Goal: Task Accomplishment & Management: Complete application form

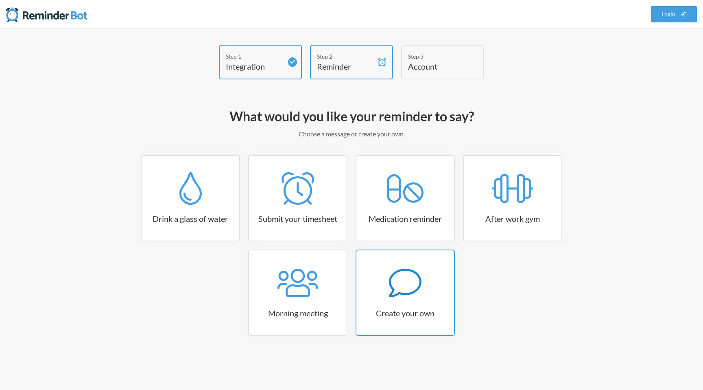
click at [405, 319] on link "Create your own" at bounding box center [405, 292] width 99 height 86
select select "08:30:00"
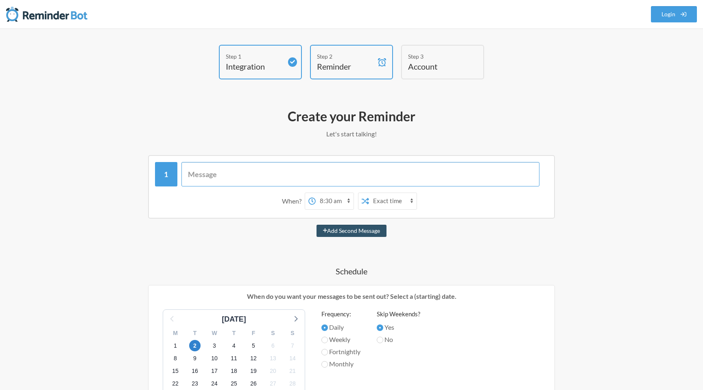
click at [227, 177] on input "text" at bounding box center [360, 174] width 358 height 24
type input "Time to Login in Greyt"
select select "D08L265L869"
type input "Time to Login in Greythr"
click at [289, 201] on select "12:00 am 12:15 am 12:30 am 12:45 am 1:00 am 1:15 am 1:30 am 1:45 am 2:00 am 2:1…" at bounding box center [283, 201] width 38 height 16
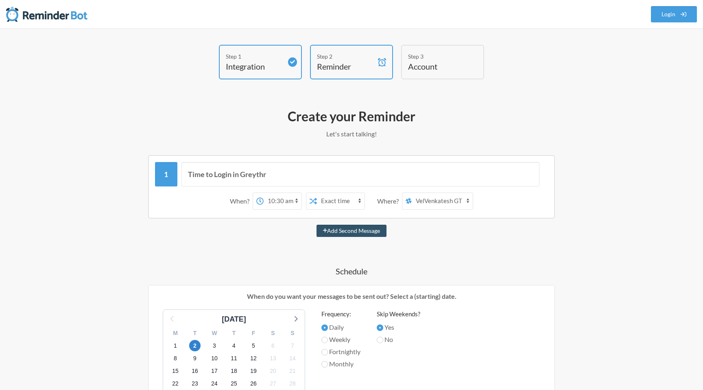
click at [264, 193] on select "12:00 am 12:15 am 12:30 am 12:45 am 1:00 am 1:15 am 1:30 am 1:45 am 2:00 am 2:1…" at bounding box center [283, 201] width 38 height 16
click at [284, 202] on select "12:00 am 12:15 am 12:30 am 12:45 am 1:00 am 1:15 am 1:30 am 1:45 am 2:00 am 2:1…" at bounding box center [283, 201] width 38 height 16
select select "10:15:00"
click at [264, 193] on select "12:00 am 12:15 am 12:30 am 12:45 am 1:00 am 1:15 am 1:30 am 1:45 am 2:00 am 2:1…" at bounding box center [283, 201] width 38 height 16
click at [341, 206] on select "Exact time Random time" at bounding box center [341, 201] width 48 height 16
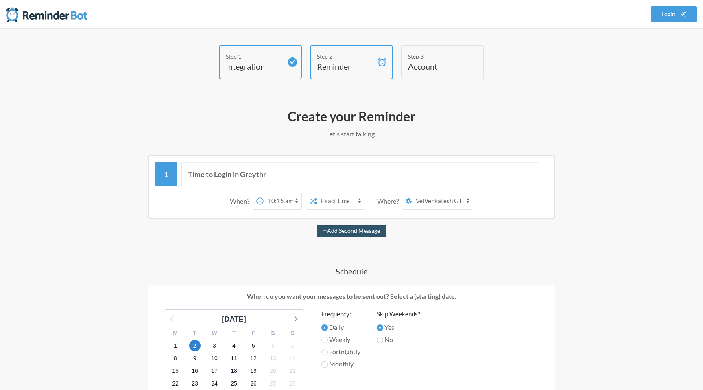
click at [317, 193] on select "Exact time Random time" at bounding box center [341, 201] width 48 height 16
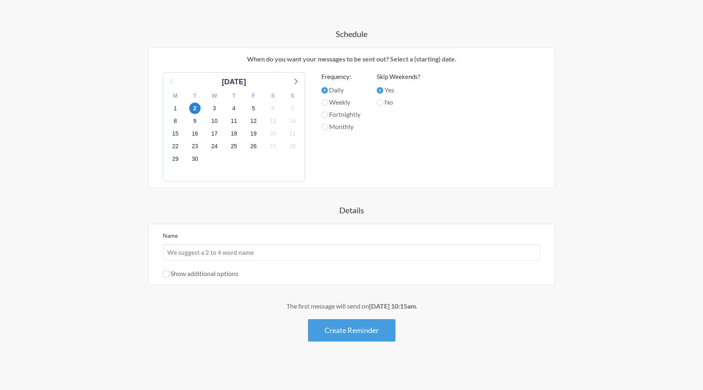
scroll to position [237, 0]
click at [236, 252] on input "Name" at bounding box center [352, 252] width 378 height 16
type input "L"
type input "Login Reminder"
click at [164, 273] on input "Show additional options" at bounding box center [166, 274] width 7 height 7
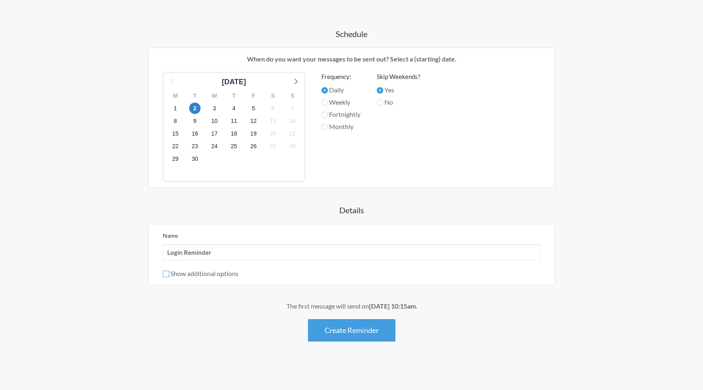
checkbox input "true"
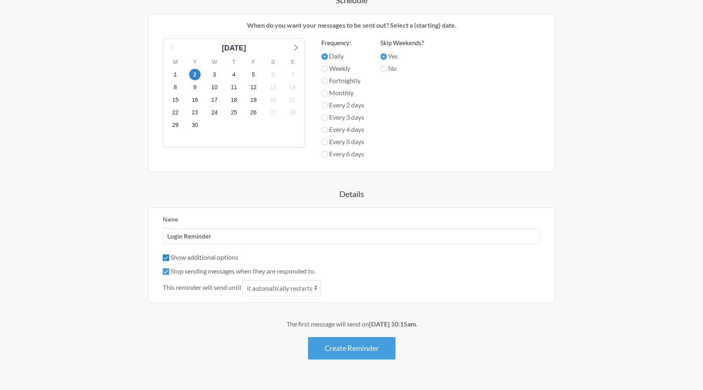
scroll to position [283, 0]
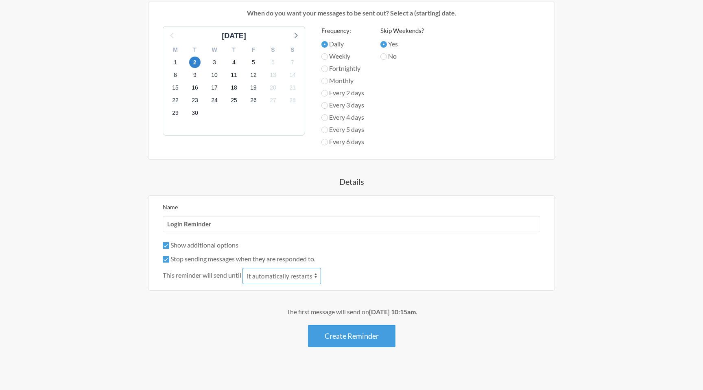
click at [284, 276] on select "it automatically restarts it is replied to" at bounding box center [282, 276] width 79 height 16
click at [244, 268] on select "it automatically restarts it is replied to" at bounding box center [282, 276] width 79 height 16
click at [351, 339] on button "Create Reminder" at bounding box center [351, 336] width 87 height 22
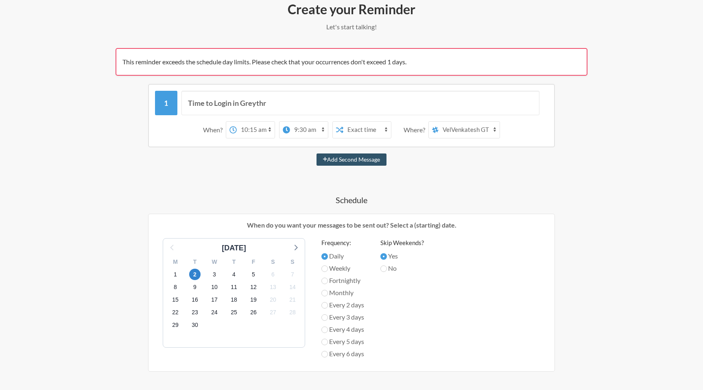
scroll to position [111, 0]
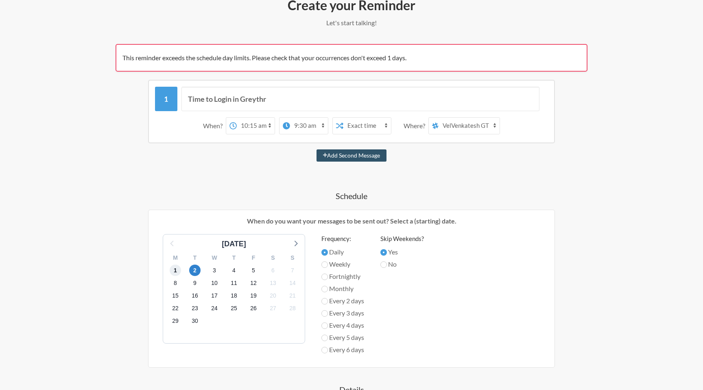
click at [177, 271] on span "1" at bounding box center [175, 269] width 11 height 11
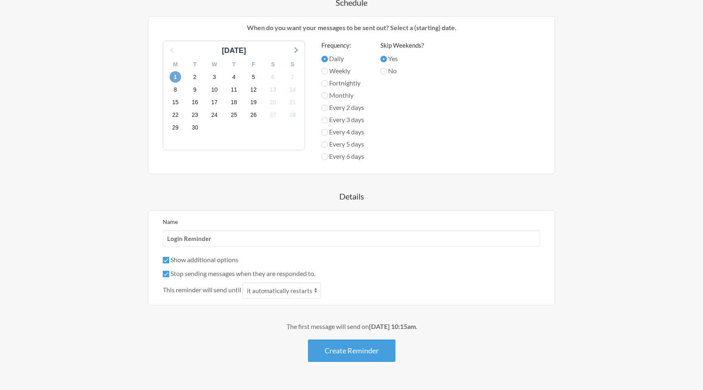
scroll to position [325, 0]
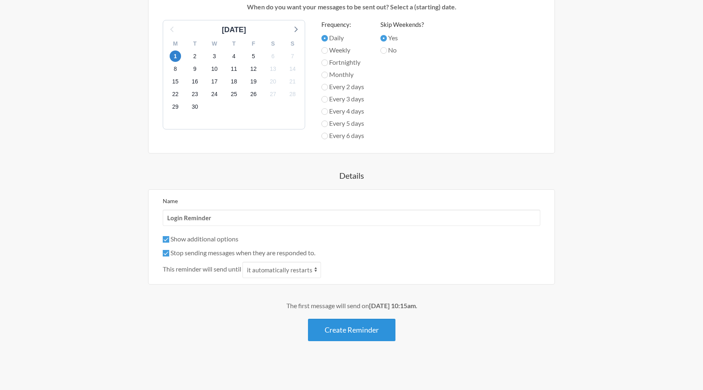
click at [358, 331] on button "Create Reminder" at bounding box center [351, 330] width 87 height 22
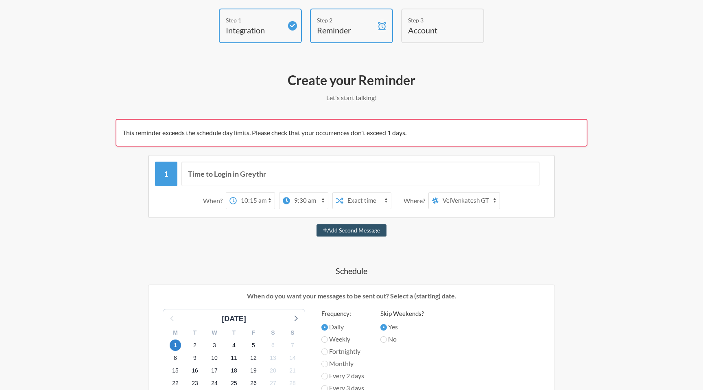
scroll to position [51, 0]
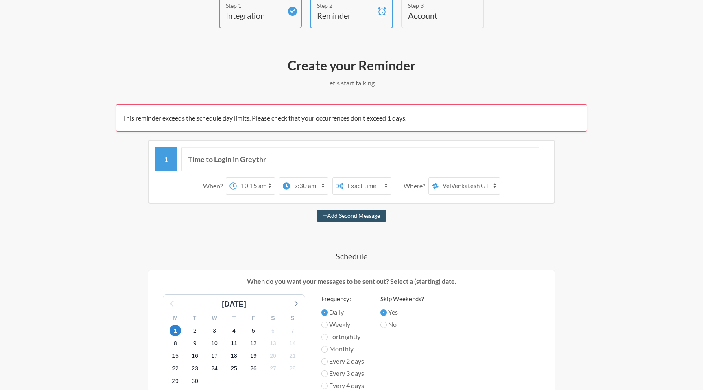
click at [260, 187] on select "12:00 am 12:15 am 12:30 am 12:45 am 1:00 am 1:15 am 1:30 am 1:45 am 2:00 am 2:1…" at bounding box center [256, 186] width 38 height 16
click at [237, 178] on select "12:00 am 12:15 am 12:30 am 12:45 am 1:00 am 1:15 am 1:30 am 1:45 am 2:00 am 2:1…" at bounding box center [256, 186] width 38 height 16
click at [311, 184] on select "12:00 am 12:15 am 12:30 am 12:45 am 1:00 am 1:15 am 1:30 am 1:45 am 2:00 am 2:1…" at bounding box center [309, 186] width 38 height 16
select select "11:00:00"
click at [290, 178] on select "12:00 am 12:15 am 12:30 am 12:45 am 1:00 am 1:15 am 1:30 am 1:45 am 2:00 am 2:1…" at bounding box center [309, 186] width 38 height 16
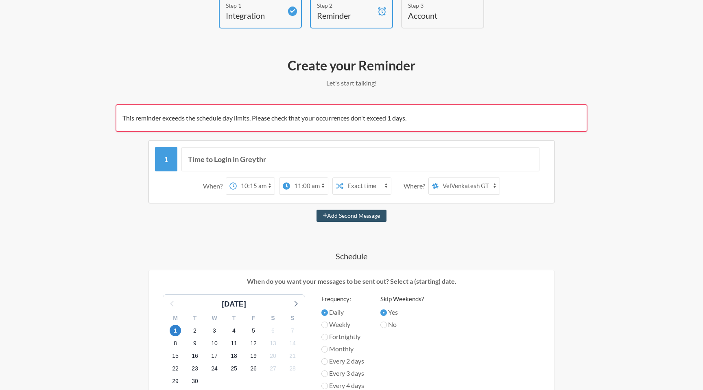
click at [354, 187] on select "Exact time Random time" at bounding box center [367, 186] width 48 height 16
click at [343, 178] on select "Exact time Random time" at bounding box center [367, 186] width 48 height 16
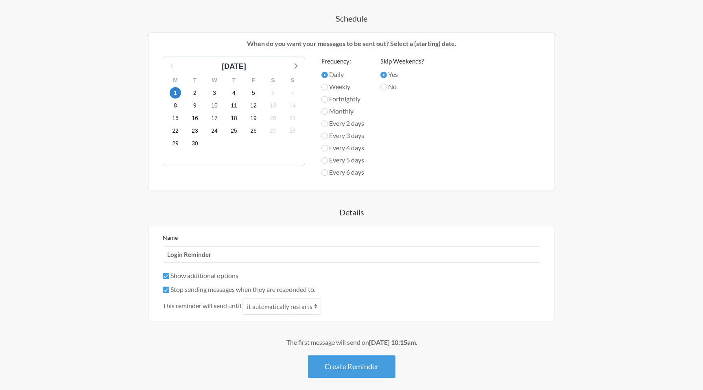
scroll to position [325, 0]
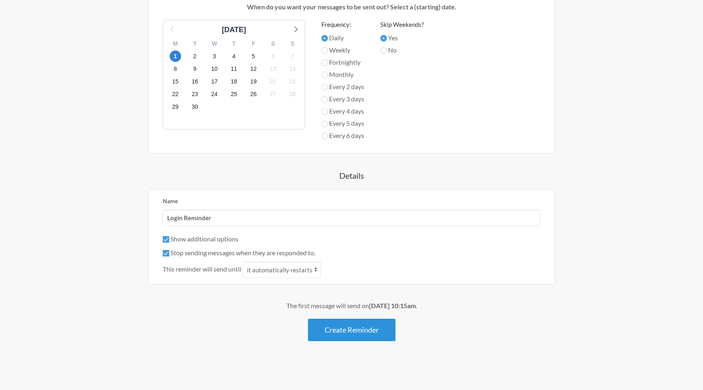
click at [357, 328] on button "Create Reminder" at bounding box center [351, 330] width 87 height 22
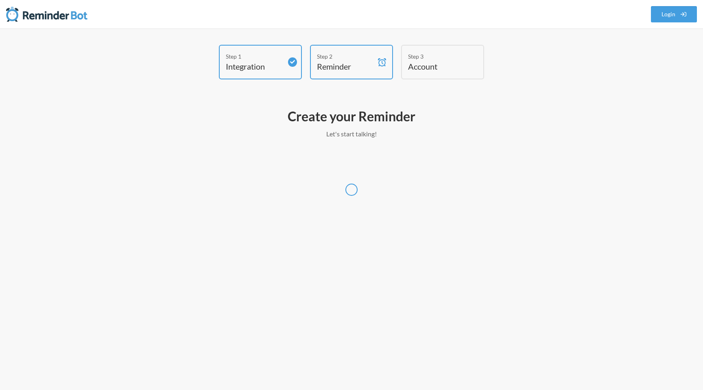
scroll to position [0, 0]
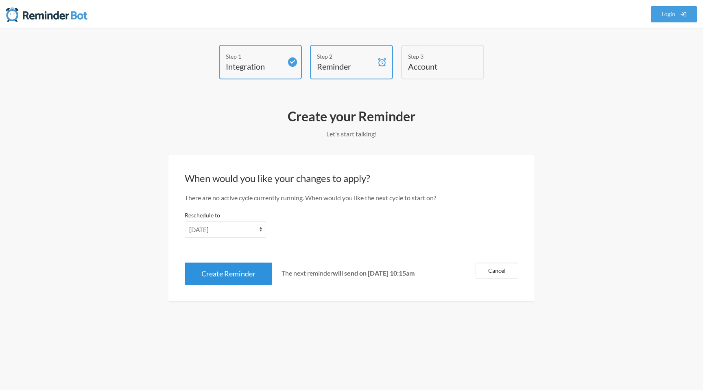
click at [248, 275] on button "Create Reminder" at bounding box center [228, 273] width 87 height 22
click at [227, 277] on button "Create Reminder" at bounding box center [228, 273] width 87 height 22
click at [253, 230] on select "[DATE] [DATE] [DATE] [DATE] [DATE] [DATE] [DATE]" at bounding box center [225, 229] width 81 height 16
click at [185, 221] on select "[DATE] [DATE] [DATE] [DATE] [DATE] [DATE] [DATE]" at bounding box center [225, 229] width 81 height 16
click at [226, 284] on button "Create Reminder" at bounding box center [228, 273] width 87 height 22
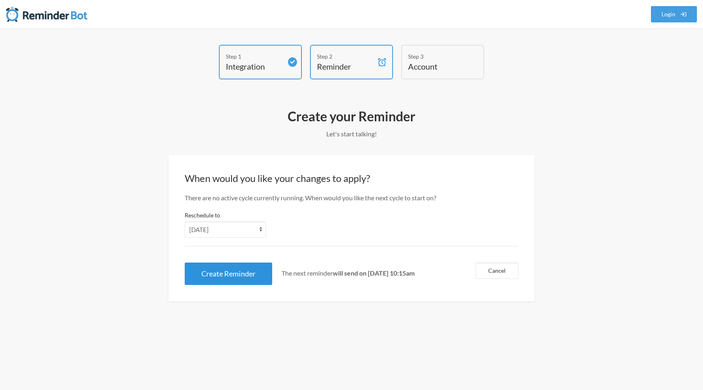
click at [231, 280] on button "Create Reminder" at bounding box center [228, 273] width 87 height 22
click at [236, 276] on button "Create Reminder" at bounding box center [228, 273] width 87 height 22
click at [445, 57] on div "Step 3" at bounding box center [436, 56] width 57 height 9
click at [434, 63] on h4 "Account" at bounding box center [436, 66] width 57 height 11
click at [507, 275] on button "Cancel" at bounding box center [497, 270] width 43 height 16
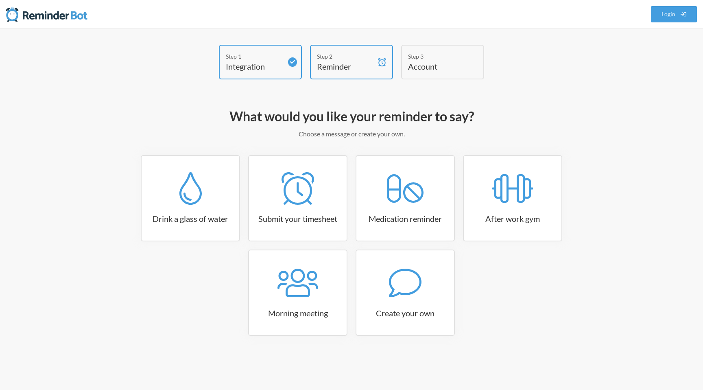
click at [361, 68] on h4 "Reminder" at bounding box center [345, 66] width 57 height 11
click at [402, 307] on h3 "Create your own" at bounding box center [405, 312] width 98 height 11
select select "10:30:00"
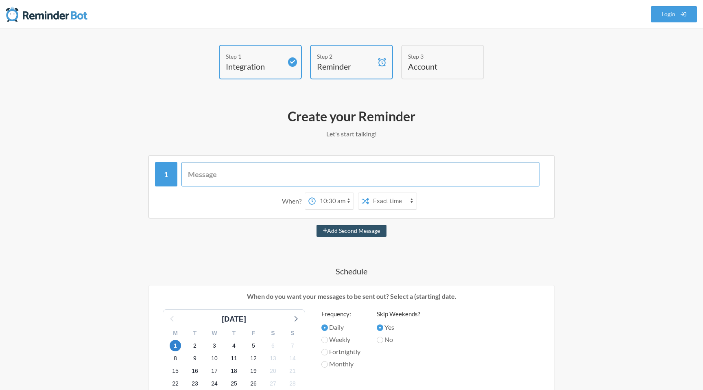
click at [284, 169] on input "text" at bounding box center [360, 174] width 358 height 24
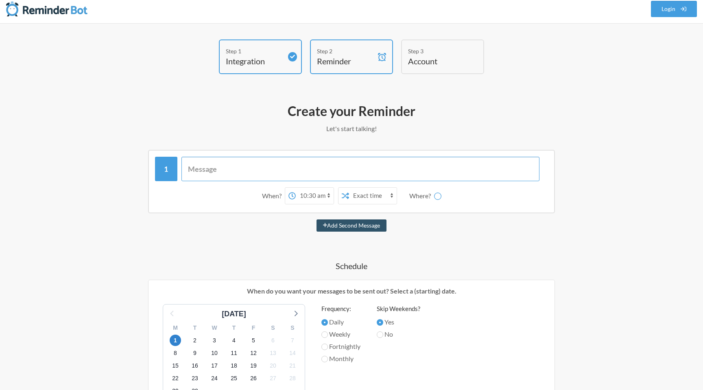
click at [236, 169] on input "text" at bounding box center [360, 169] width 358 height 24
type input "Time to Login in Greythr"
select select "D08L265L869"
click at [284, 195] on select "12:00 am 12:15 am 12:30 am 12:45 am 1:00 am 1:15 am 1:30 am 1:45 am 2:00 am 2:1…" at bounding box center [283, 196] width 38 height 16
select select "10:15:00"
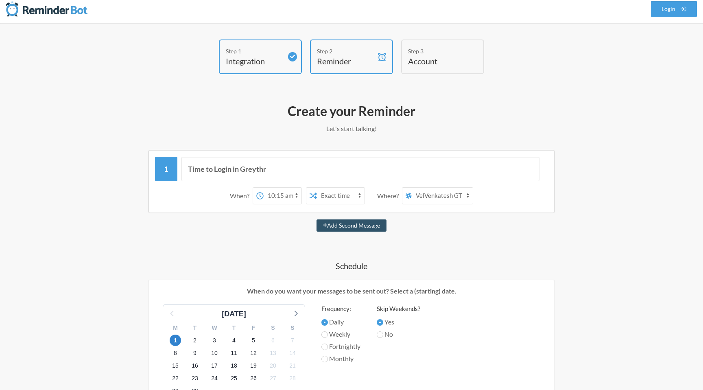
click at [264, 188] on select "12:00 am 12:15 am 12:30 am 12:45 am 1:00 am 1:15 am 1:30 am 1:45 am 2:00 am 2:1…" at bounding box center [283, 196] width 38 height 16
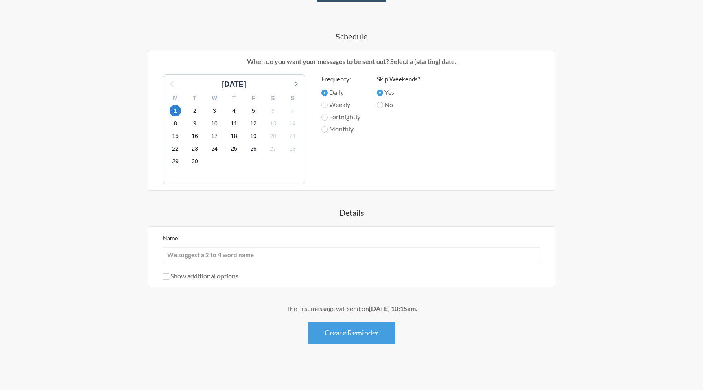
scroll to position [237, 0]
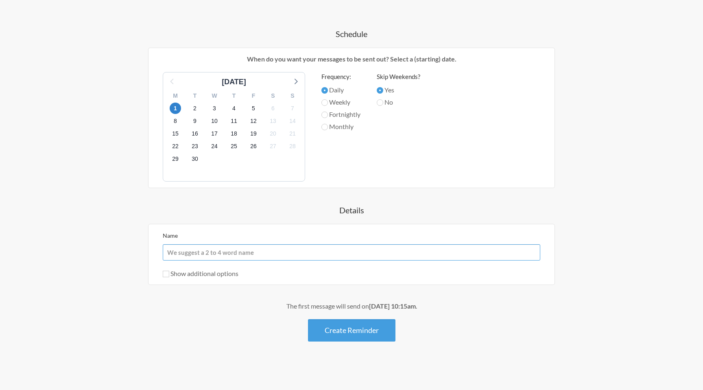
click at [234, 253] on input "Name" at bounding box center [352, 252] width 378 height 16
type input "Login Reminder"
click at [355, 336] on button "Create Reminder" at bounding box center [351, 330] width 87 height 22
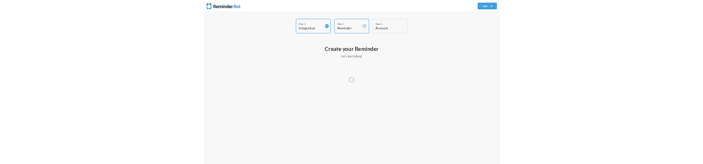
scroll to position [0, 0]
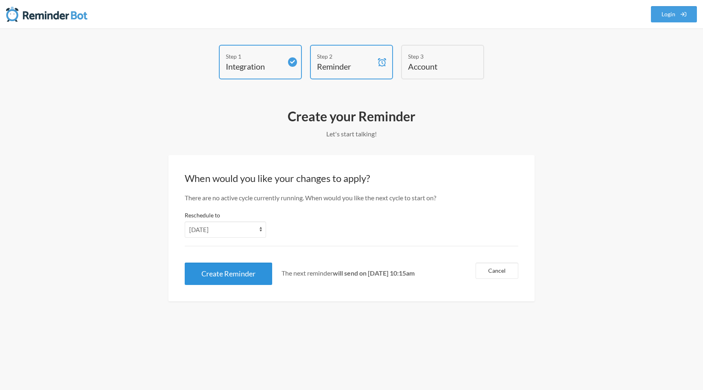
click at [240, 270] on button "Create Reminder" at bounding box center [228, 273] width 87 height 22
click at [247, 225] on select "[DATE] [DATE] [DATE] [DATE] [DATE] [DATE] [DATE]" at bounding box center [225, 229] width 81 height 16
click at [185, 221] on select "[DATE] [DATE] [DATE] [DATE] [DATE] [DATE] [DATE]" at bounding box center [225, 229] width 81 height 16
click at [239, 230] on select "[DATE] [DATE] [DATE] [DATE] [DATE] [DATE] [DATE]" at bounding box center [225, 229] width 81 height 16
click at [185, 221] on select "[DATE] [DATE] [DATE] [DATE] [DATE] [DATE] [DATE]" at bounding box center [225, 229] width 81 height 16
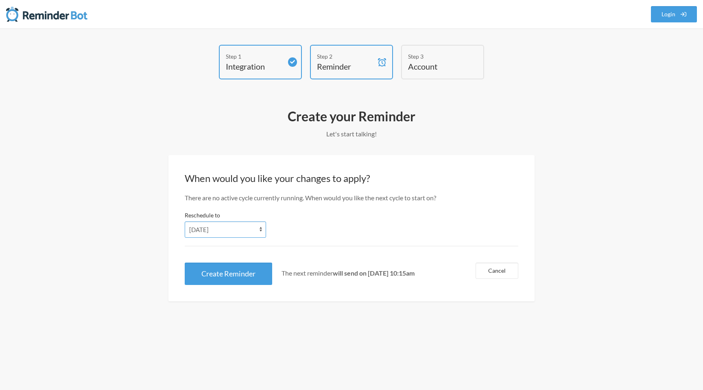
click at [212, 231] on select "[DATE] [DATE] [DATE] [DATE] [DATE] [DATE] [DATE]" at bounding box center [225, 229] width 81 height 16
click at [185, 221] on select "[DATE] [DATE] [DATE] [DATE] [DATE] [DATE] [DATE]" at bounding box center [225, 229] width 81 height 16
click at [252, 226] on select "[DATE] [DATE] [DATE] [DATE] [DATE] [DATE] [DATE]" at bounding box center [225, 229] width 81 height 16
click at [185, 221] on select "[DATE] [DATE] [DATE] [DATE] [DATE] [DATE] [DATE]" at bounding box center [225, 229] width 81 height 16
click at [444, 49] on div "Step 3 Account" at bounding box center [442, 62] width 83 height 35
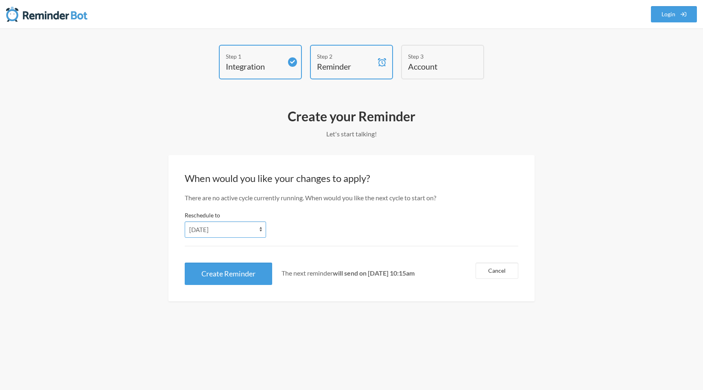
click at [249, 229] on select "[DATE] [DATE] [DATE] [DATE] [DATE] [DATE] [DATE]" at bounding box center [225, 229] width 81 height 16
click at [185, 221] on select "[DATE] [DATE] [DATE] [DATE] [DATE] [DATE] [DATE]" at bounding box center [225, 229] width 81 height 16
click at [231, 223] on select "[DATE] [DATE] [DATE] [DATE] [DATE] [DATE] [DATE]" at bounding box center [225, 229] width 81 height 16
click at [185, 221] on select "[DATE] [DATE] [DATE] [DATE] [DATE] [DATE] [DATE]" at bounding box center [225, 229] width 81 height 16
click at [226, 265] on button "Create Reminder" at bounding box center [228, 273] width 87 height 22
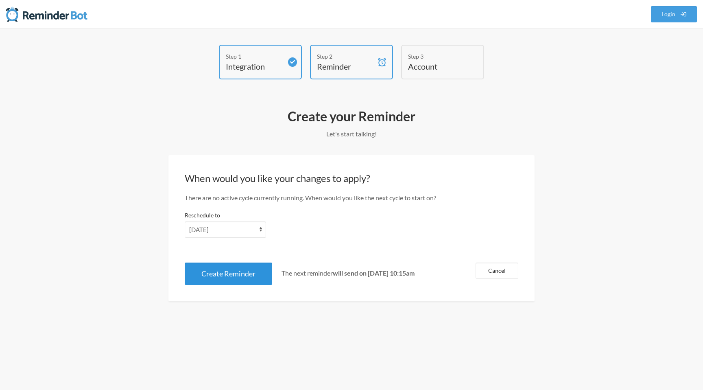
click at [226, 265] on button "Create Reminder" at bounding box center [228, 273] width 87 height 22
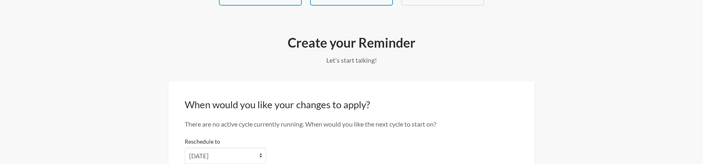
scroll to position [78, 0]
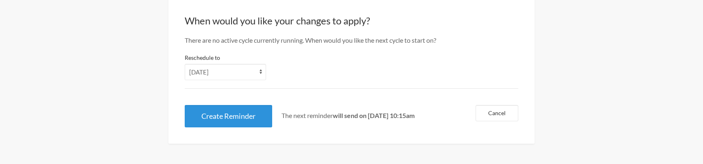
click at [241, 110] on button "Create Reminder" at bounding box center [228, 116] width 87 height 22
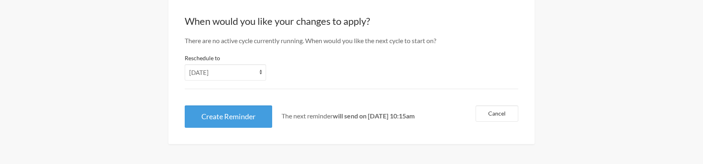
scroll to position [157, 0]
click at [240, 69] on select "[DATE] [DATE] [DATE] [DATE] [DATE] [DATE] [DATE]" at bounding box center [225, 72] width 81 height 16
click at [185, 64] on select "[DATE] [DATE] [DATE] [DATE] [DATE] [DATE] [DATE]" at bounding box center [225, 72] width 81 height 16
select select "[DATE]"
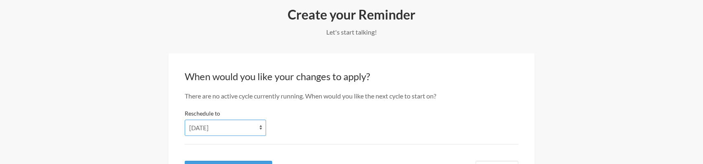
scroll to position [0, 0]
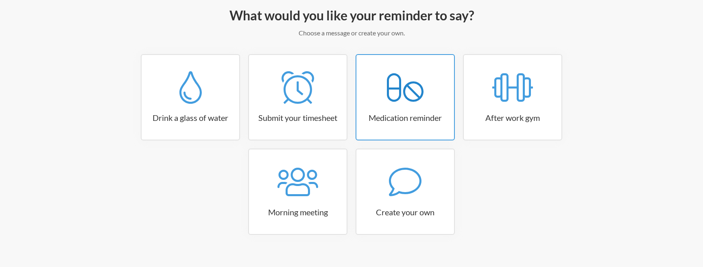
scroll to position [113, 0]
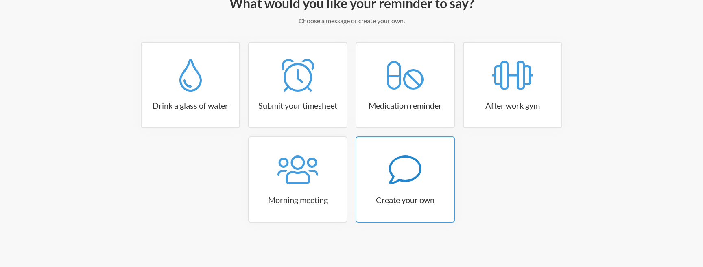
click at [434, 169] on div at bounding box center [405, 169] width 98 height 33
select select "10:30:00"
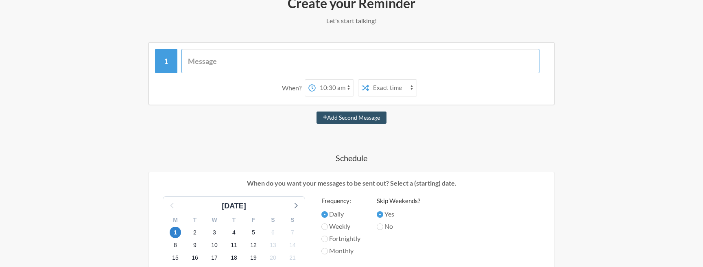
click at [199, 57] on input "text" at bounding box center [360, 61] width 358 height 24
type input "Time to Login in Greythr"
click at [313, 85] on select "12:00 am 12:15 am 12:30 am 12:45 am 1:00 am 1:15 am 1:30 am 1:45 am 2:00 am 2:1…" at bounding box center [315, 88] width 38 height 16
select select "10:15:00"
click at [296, 80] on select "12:00 am 12:15 am 12:30 am 12:45 am 1:00 am 1:15 am 1:30 am 1:45 am 2:00 am 2:1…" at bounding box center [315, 88] width 38 height 16
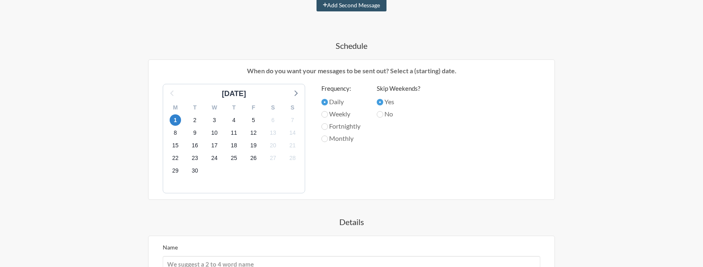
scroll to position [227, 0]
click at [193, 117] on span "2" at bounding box center [194, 118] width 11 height 11
select select "D08L265L869"
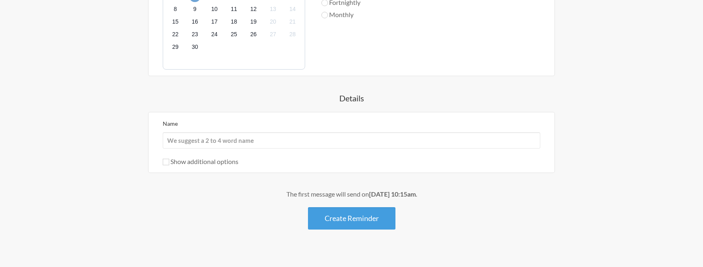
scroll to position [350, 0]
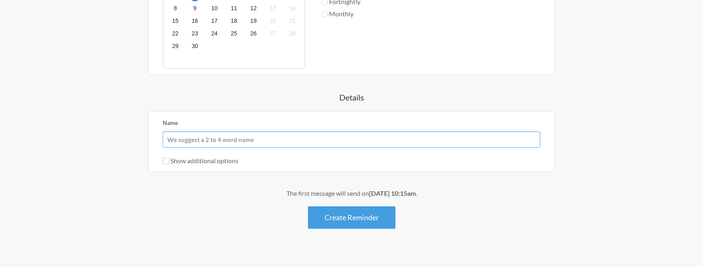
click at [251, 137] on input "Name" at bounding box center [352, 139] width 378 height 16
type input "Login Reminder"
click at [166, 160] on input "Show additional options" at bounding box center [166, 161] width 7 height 7
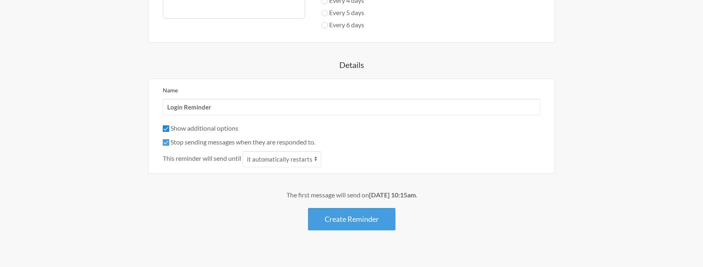
scroll to position [412, 0]
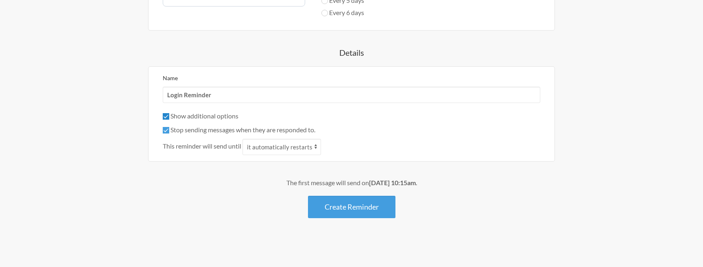
click at [164, 113] on input "Show additional options" at bounding box center [166, 116] width 7 height 7
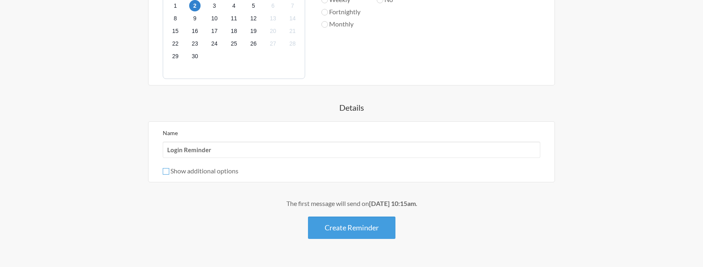
scroll to position [360, 0]
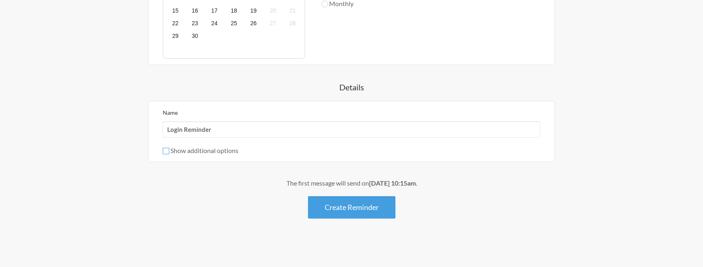
click at [167, 151] on input "Show additional options" at bounding box center [166, 151] width 7 height 7
checkbox input "true"
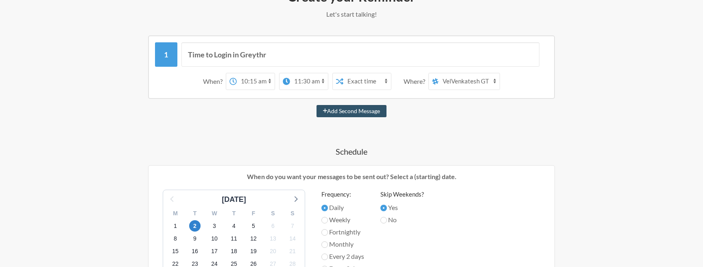
scroll to position [15, 0]
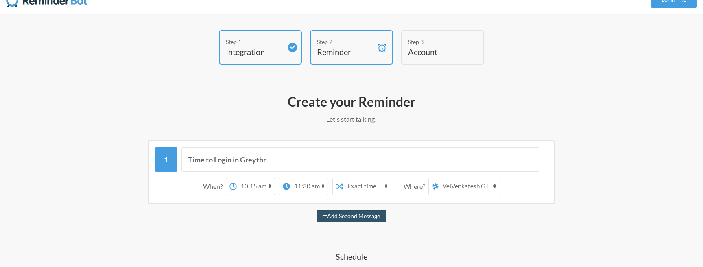
click at [306, 188] on select "12:00 am 12:15 am 12:30 am 12:45 am 1:00 am 1:15 am 1:30 am 1:45 am 2:00 am 2:1…" at bounding box center [309, 186] width 38 height 16
select select "11:00:00"
click at [290, 178] on select "12:00 am 12:15 am 12:30 am 12:45 am 1:00 am 1:15 am 1:30 am 1:45 am 2:00 am 2:1…" at bounding box center [309, 186] width 38 height 16
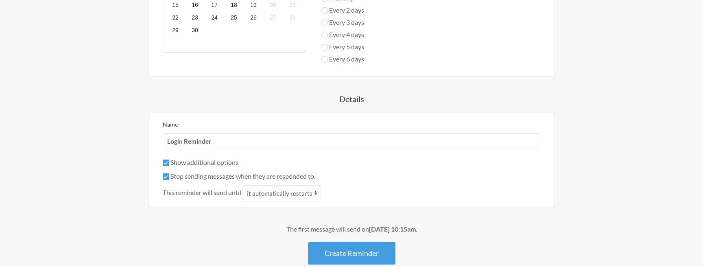
scroll to position [412, 0]
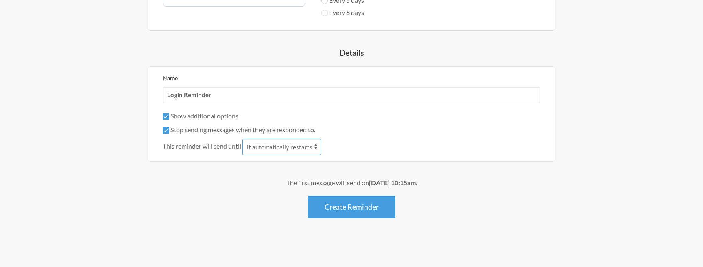
click at [276, 150] on select "it automatically restarts it is replied to" at bounding box center [282, 147] width 79 height 16
click at [244, 139] on select "it automatically restarts it is replied to" at bounding box center [282, 147] width 79 height 16
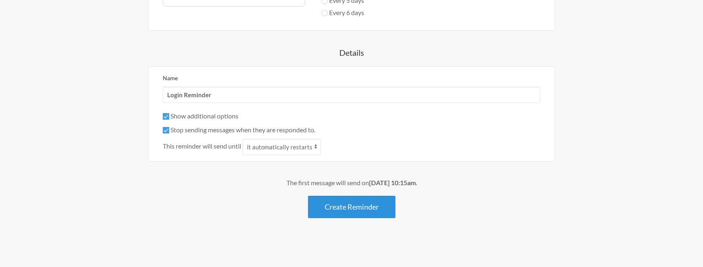
click at [357, 205] on button "Create Reminder" at bounding box center [351, 207] width 87 height 22
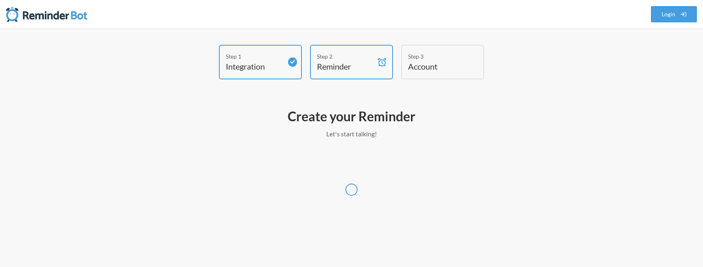
select select "UTC"
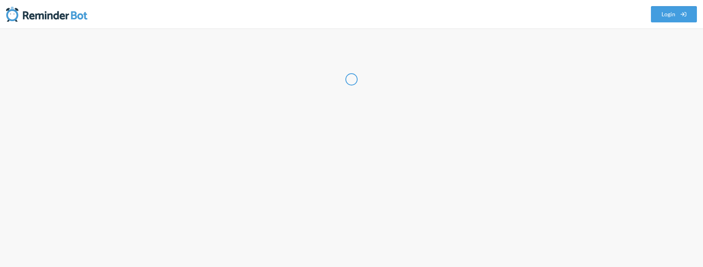
select select "US"
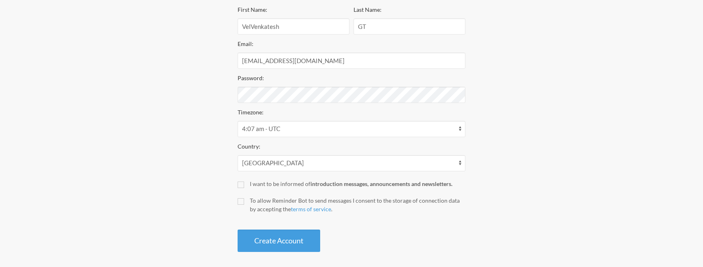
scroll to position [155, 0]
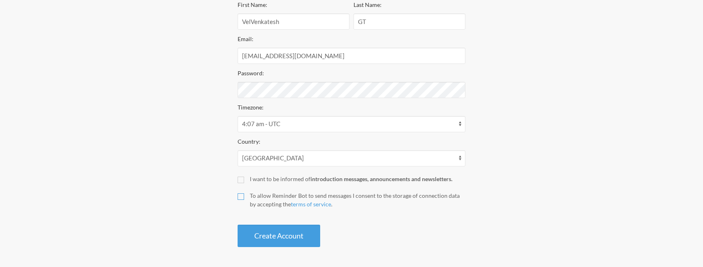
click at [240, 196] on input "To allow Reminder Bot to send messages I consent to the storage of connection d…" at bounding box center [241, 196] width 7 height 7
checkbox input "true"
click at [271, 232] on button "Create Account" at bounding box center [279, 236] width 83 height 22
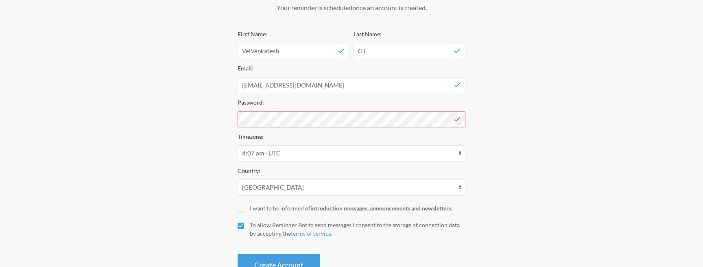
scroll to position [118, 0]
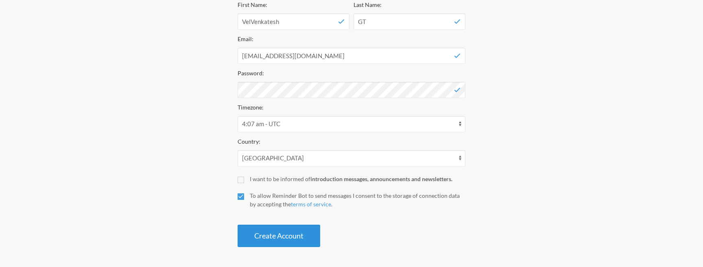
click at [288, 236] on button "Create Account" at bounding box center [279, 236] width 83 height 22
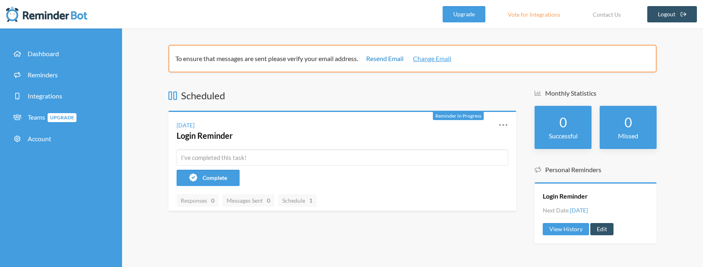
click at [387, 58] on link "Resend Email" at bounding box center [384, 59] width 37 height 10
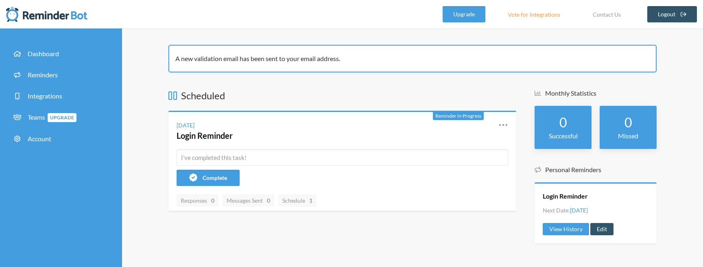
scroll to position [1, 0]
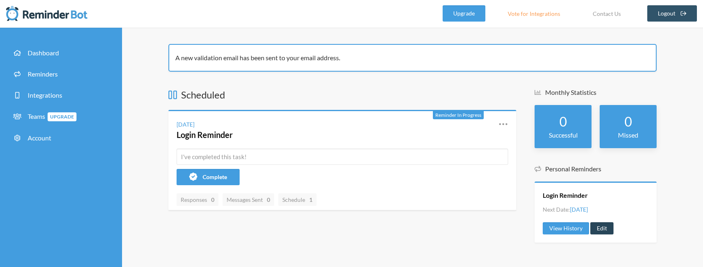
click at [600, 226] on link "Edit" at bounding box center [601, 228] width 23 height 12
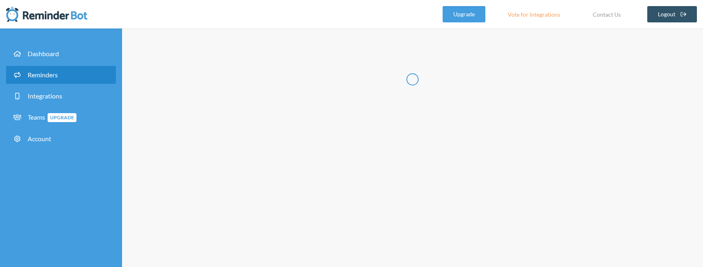
type input "Login Reminder"
checkbox input "true"
select select "10:15:00"
select select "11:00:00"
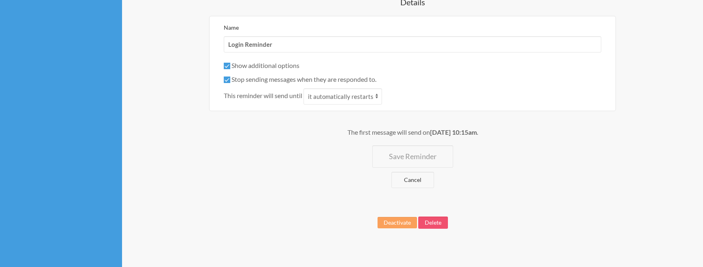
scroll to position [463, 0]
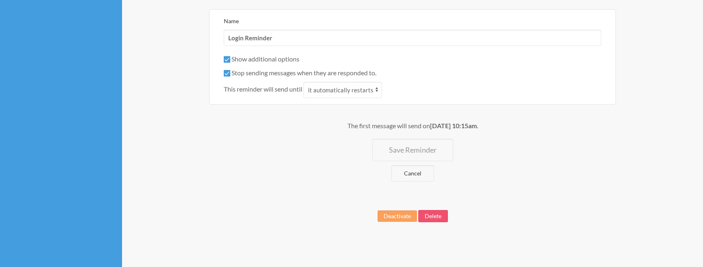
select select "D08L265L869"
click at [426, 152] on button "Save Reminder" at bounding box center [412, 150] width 81 height 22
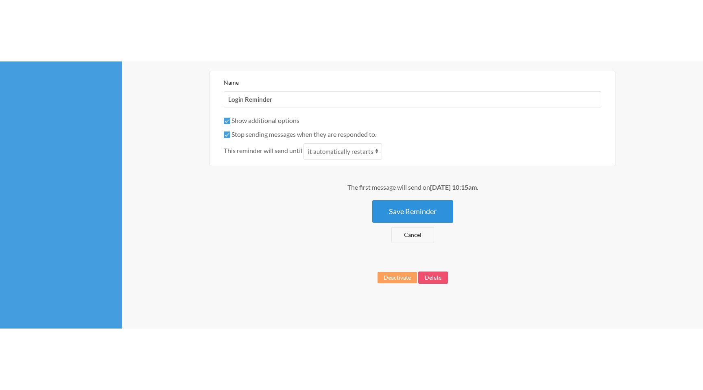
scroll to position [0, 0]
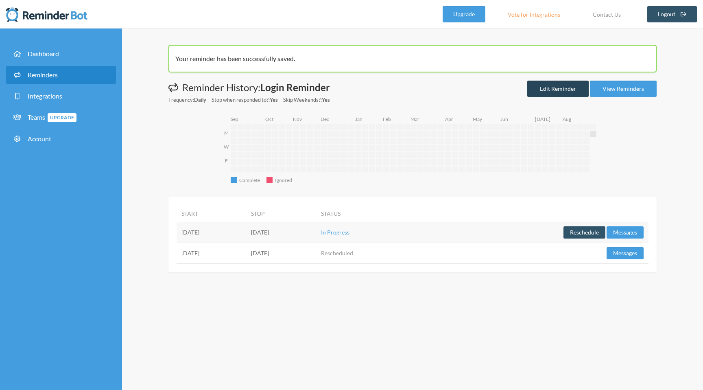
click at [557, 87] on link "Edit Reminder" at bounding box center [557, 89] width 61 height 16
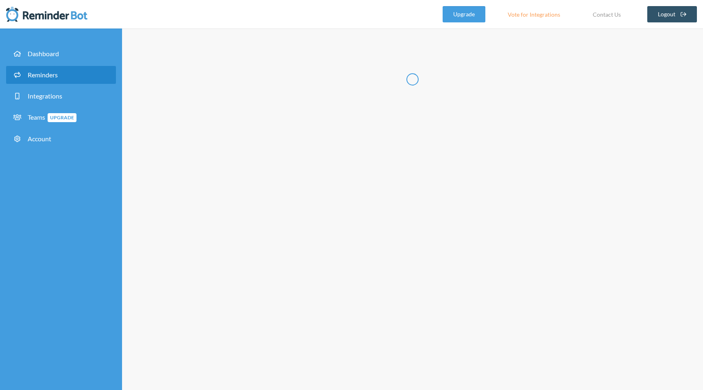
type input "Login Reminder"
checkbox input "true"
select select "10:15:00"
select select "11:00:00"
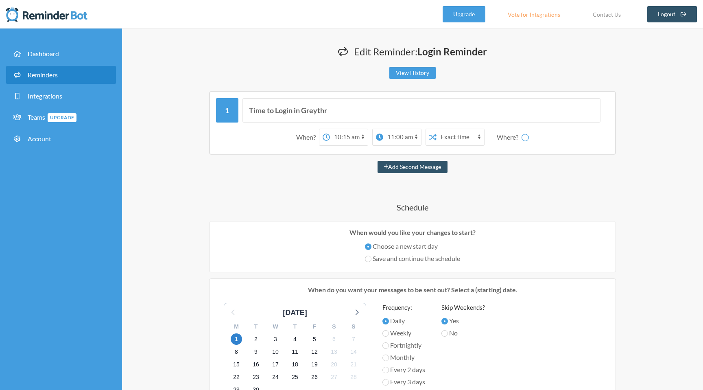
select select "D08L265L869"
